Goal: Task Accomplishment & Management: Complete application form

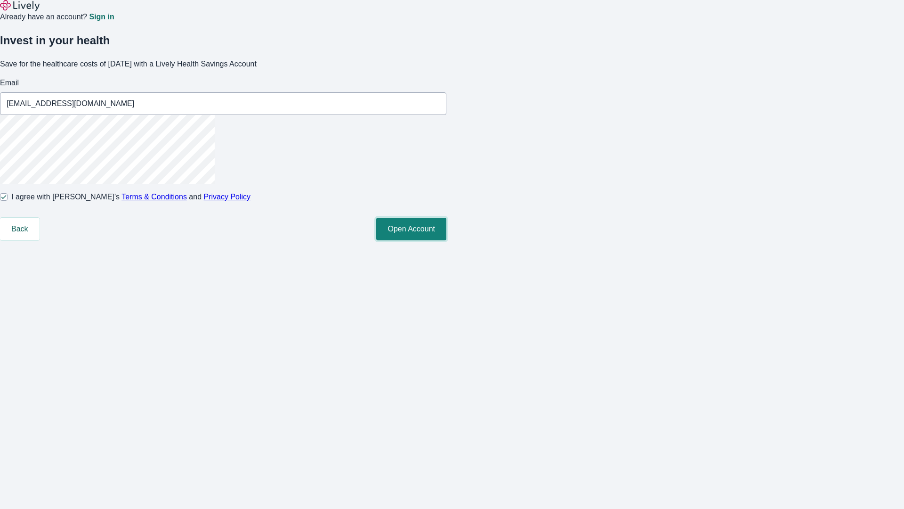
click at [446, 240] on button "Open Account" at bounding box center [411, 229] width 70 height 23
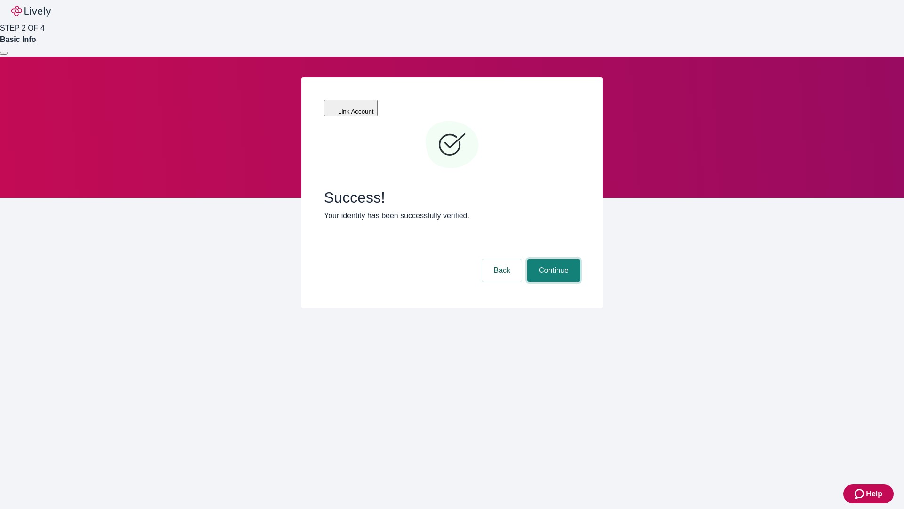
click at [552, 259] on button "Continue" at bounding box center [553, 270] width 53 height 23
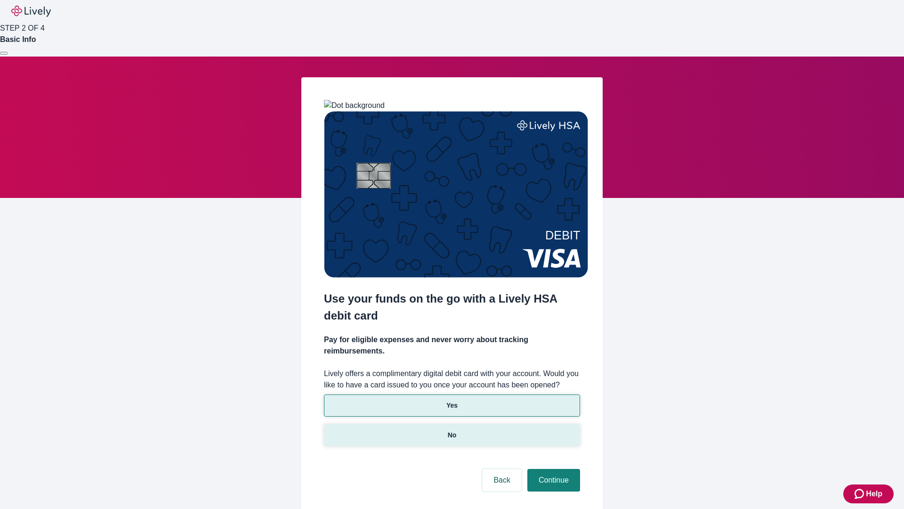
click at [452, 430] on p "No" at bounding box center [452, 435] width 9 height 10
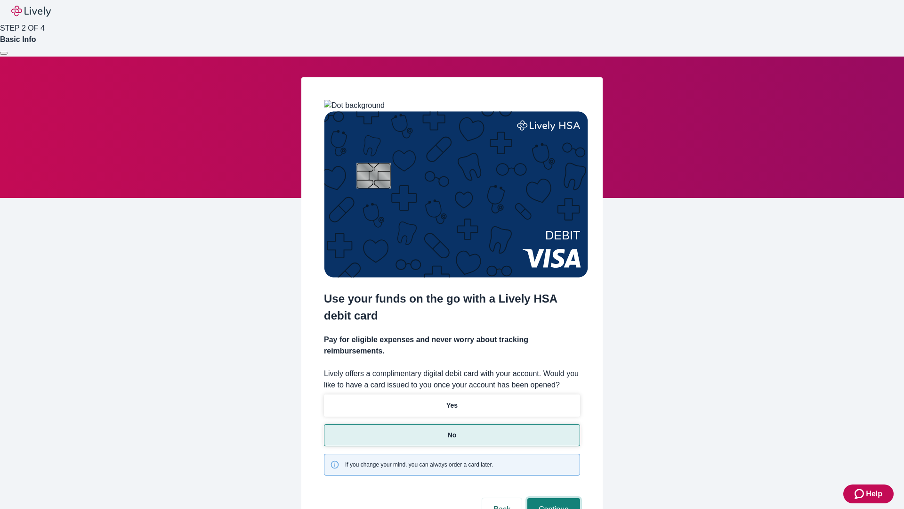
click at [552, 498] on button "Continue" at bounding box center [553, 509] width 53 height 23
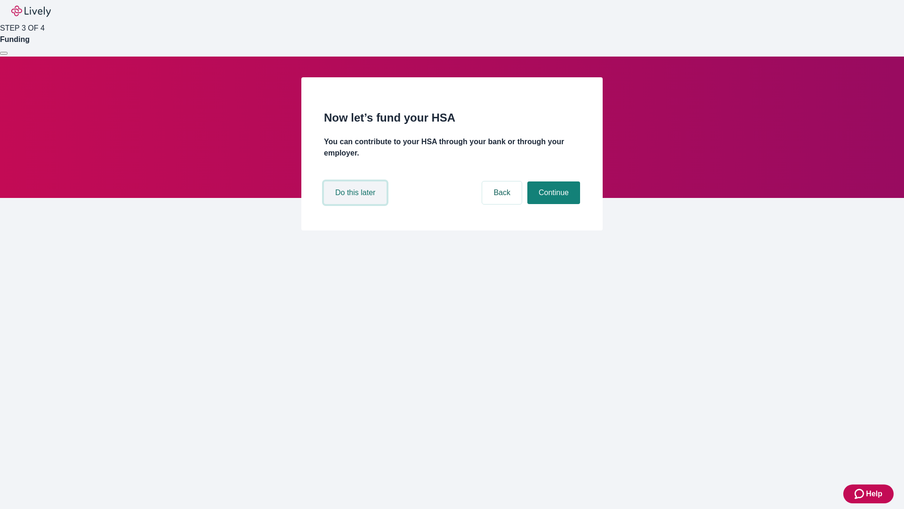
click at [357, 204] on button "Do this later" at bounding box center [355, 192] width 63 height 23
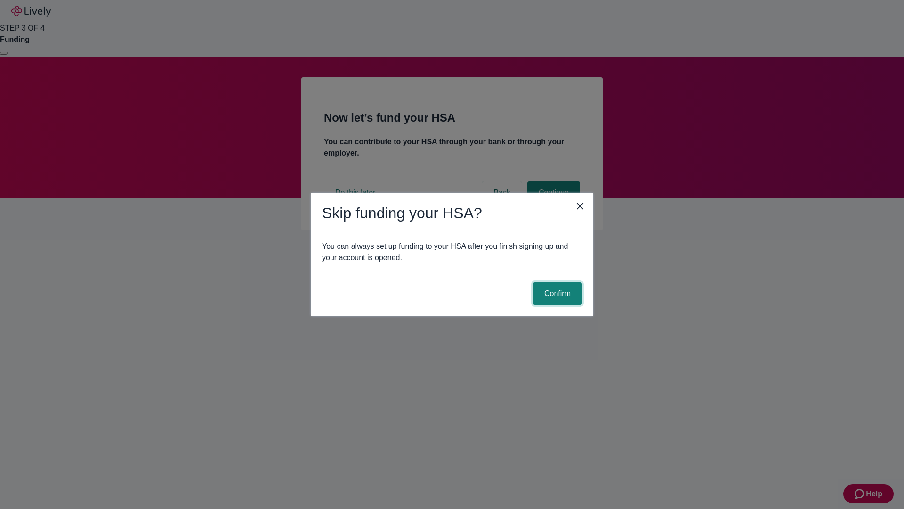
click at [556, 293] on button "Confirm" at bounding box center [557, 293] width 49 height 23
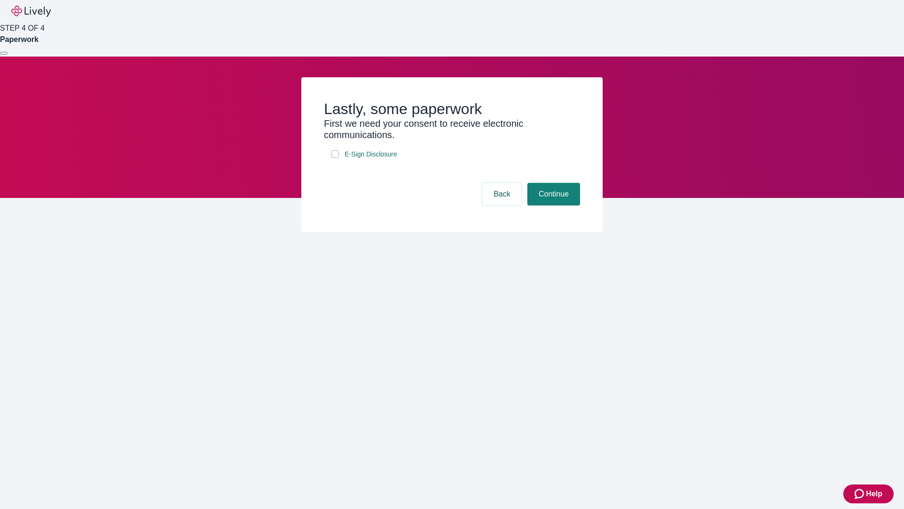
click at [335, 158] on input "E-Sign Disclosure" at bounding box center [336, 154] width 8 height 8
checkbox input "true"
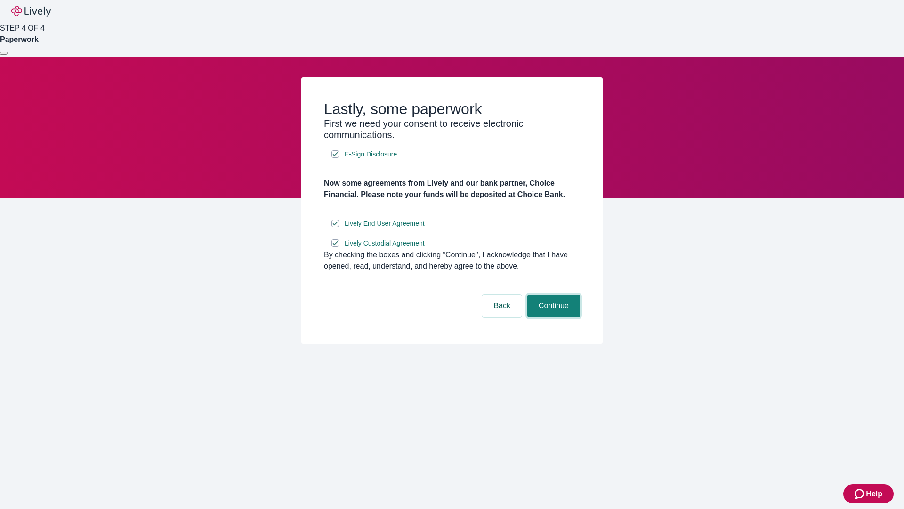
click at [552, 317] on button "Continue" at bounding box center [553, 305] width 53 height 23
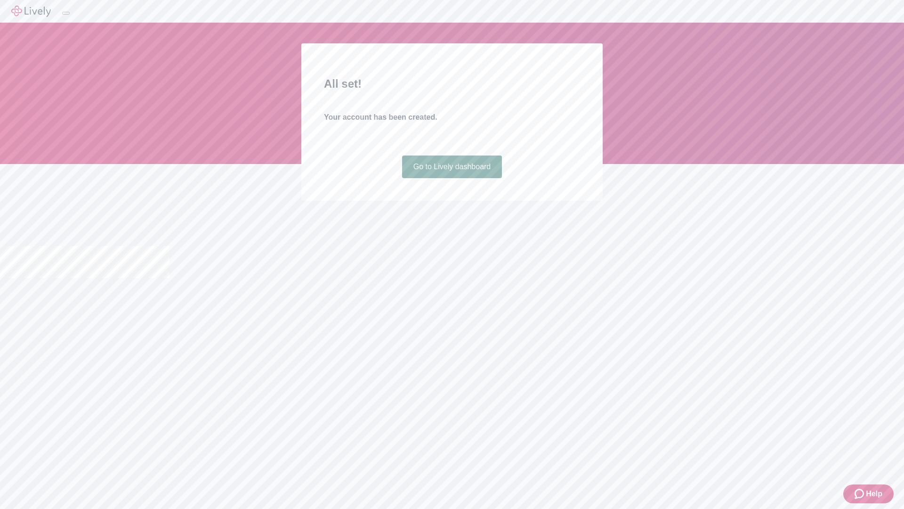
click at [452, 178] on link "Go to Lively dashboard" at bounding box center [452, 166] width 100 height 23
